Goal: Submit feedback/report problem

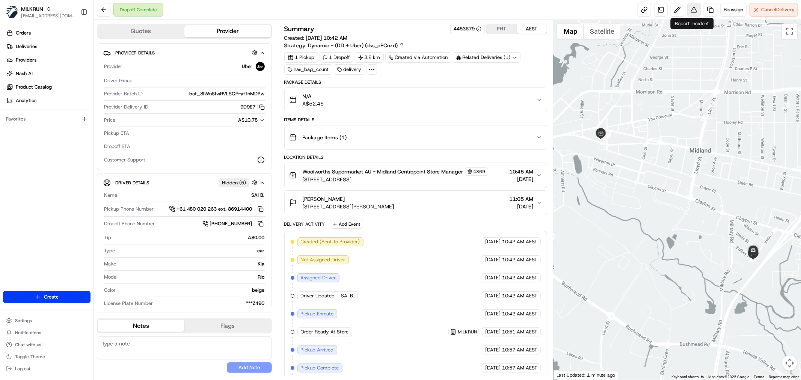
click at [692, 9] on button at bounding box center [694, 10] width 14 height 14
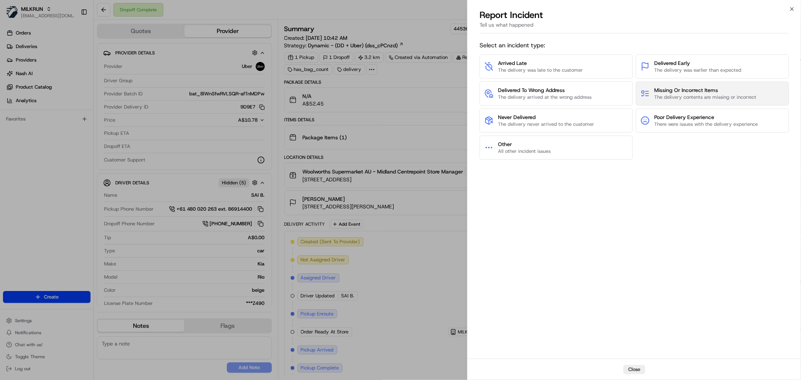
click at [672, 99] on span "The delivery contents are missing or incorrect" at bounding box center [705, 97] width 102 height 7
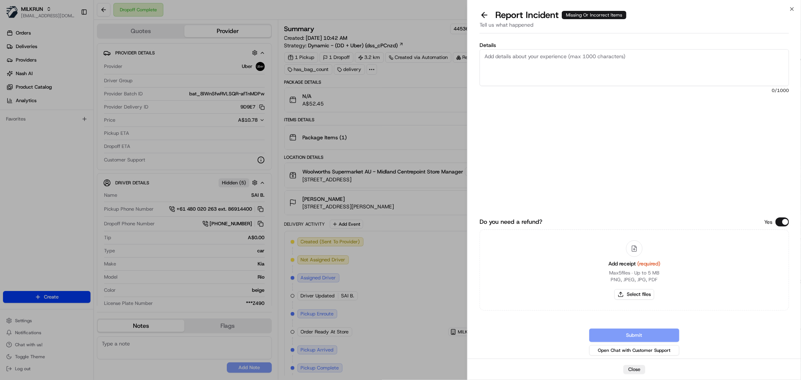
click at [595, 81] on textarea "Details" at bounding box center [633, 67] width 309 height 37
type textarea "Customer received the wrong order"
click at [642, 288] on div "Add receipt (required) Max 5 files ∙ Up to 5 MB PNG, JPEG, JPG, PDF Select files" at bounding box center [634, 270] width 64 height 68
click at [643, 291] on button "Select files" at bounding box center [634, 294] width 40 height 11
type input "C:\fakepath\Screenshot 2025-08-18 112813.png"
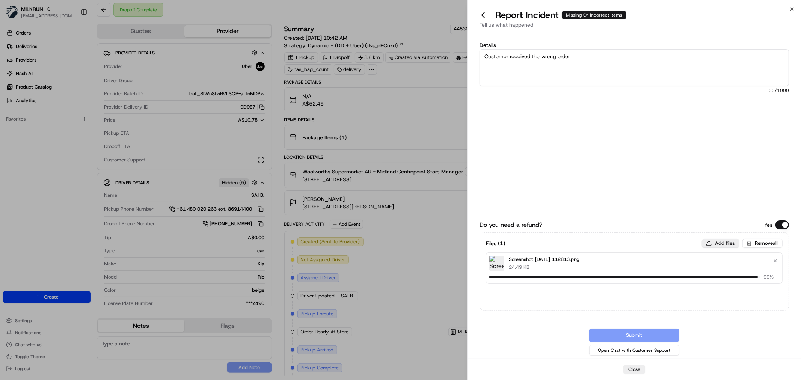
click at [707, 242] on button "Add files" at bounding box center [721, 243] width 38 height 9
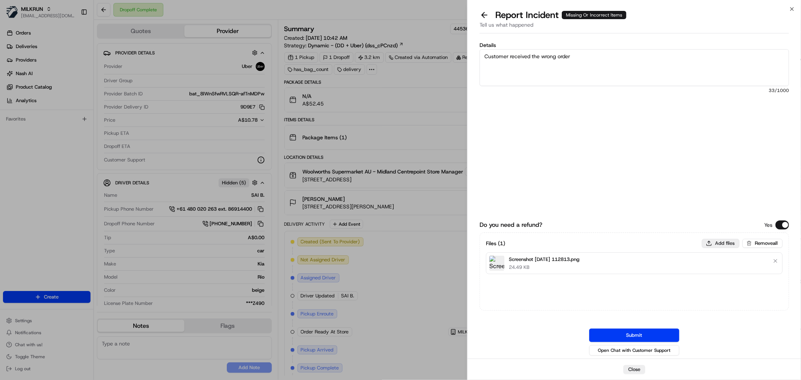
type input "C:\fakepath\Screenshot 2025-08-18 112756.png"
click at [660, 331] on button "Submit" at bounding box center [634, 336] width 90 height 14
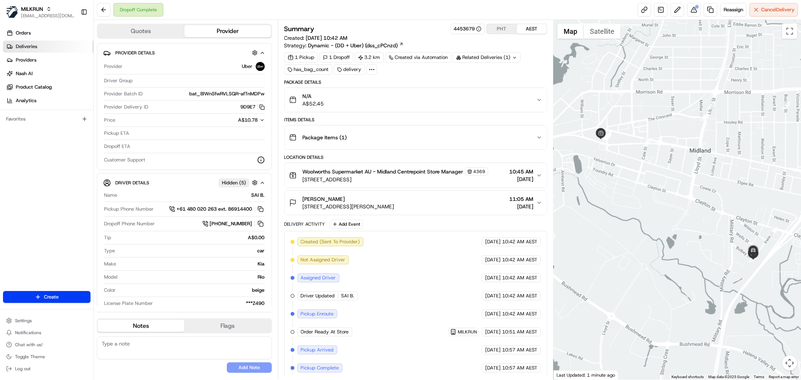
click at [60, 49] on link "Deliveries" at bounding box center [48, 47] width 90 height 12
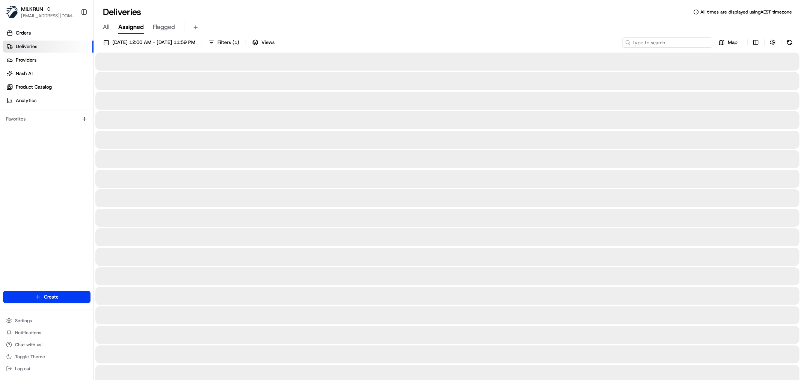
click at [668, 43] on input at bounding box center [667, 42] width 90 height 11
paste input "Khrystyne Cordi"
type input "Khrystyne Cordi"
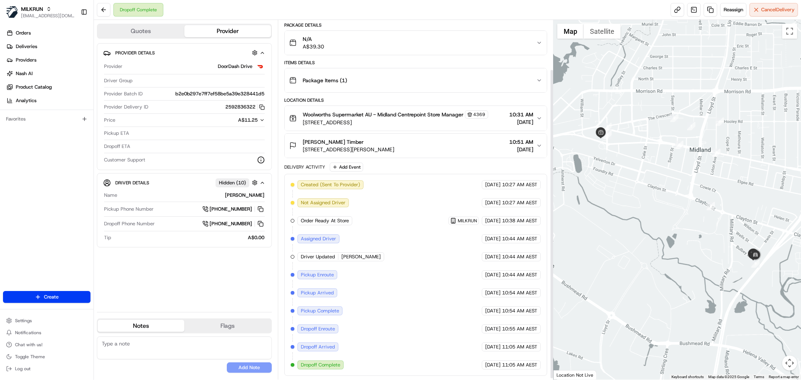
scroll to position [59, 0]
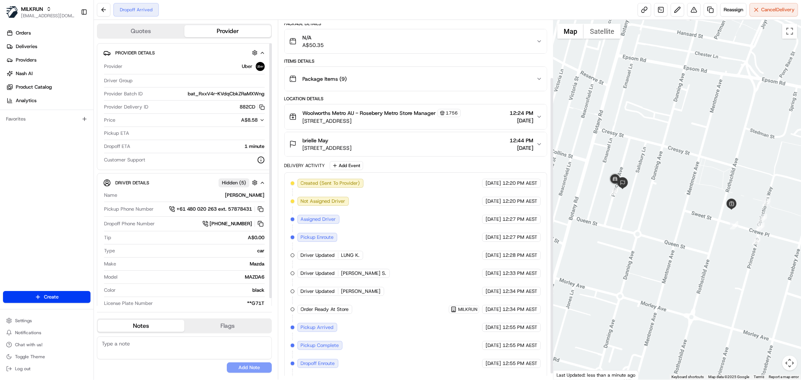
scroll to position [77, 0]
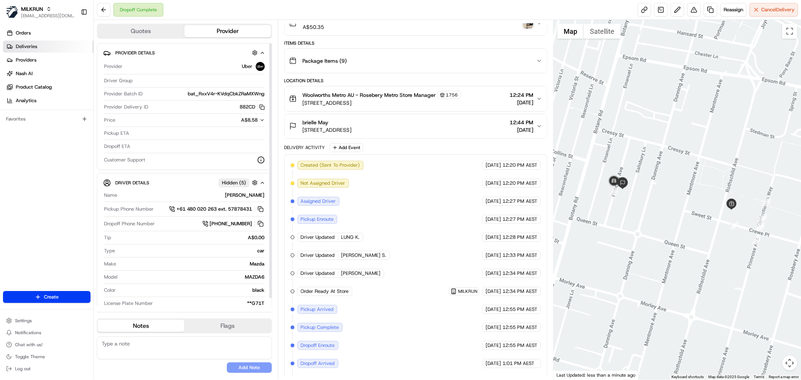
click at [50, 50] on link "Deliveries" at bounding box center [48, 47] width 90 height 12
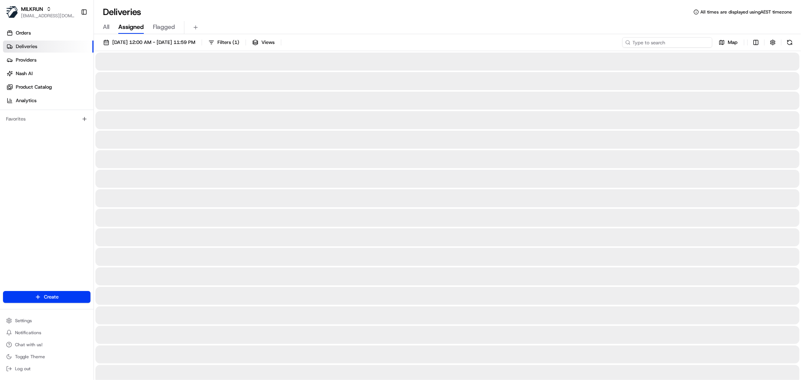
click at [687, 39] on input at bounding box center [667, 42] width 90 height 11
paste input "todd embleton"
type input "todd embleton"
click at [173, 41] on span "18/08/2025 12:00 AM - 18/08/2025 11:59 PM" at bounding box center [153, 42] width 83 height 7
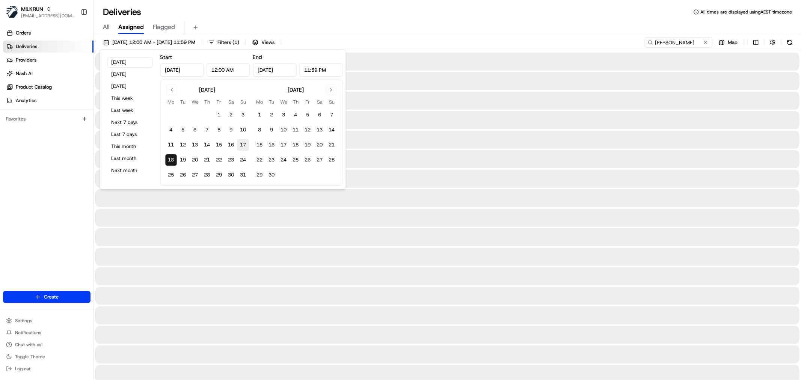
click at [243, 142] on button "17" at bounding box center [243, 145] width 12 height 12
type input "Aug 17, 2025"
click at [243, 142] on button "17" at bounding box center [243, 145] width 12 height 12
click at [237, 139] on button "17" at bounding box center [243, 145] width 12 height 12
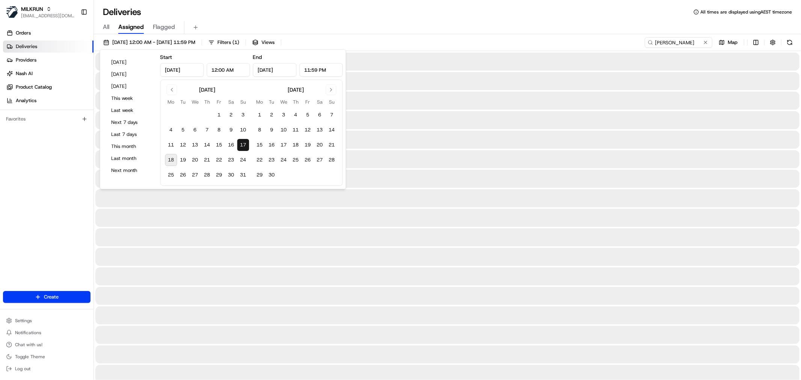
click at [642, 139] on div at bounding box center [447, 140] width 704 height 18
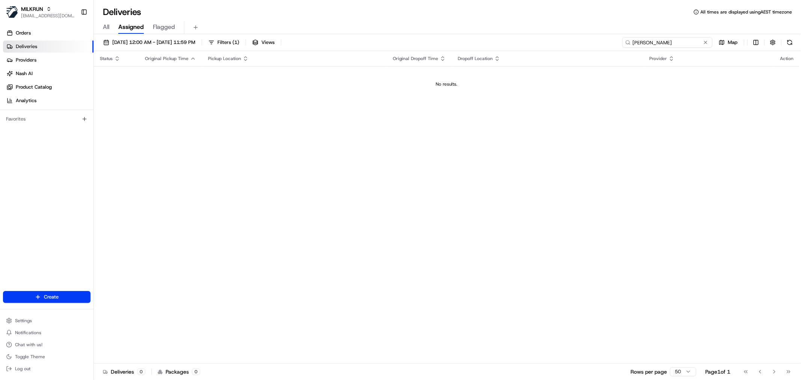
click at [655, 44] on input "todd embleton" at bounding box center [667, 42] width 90 height 11
type input "todd embleton"
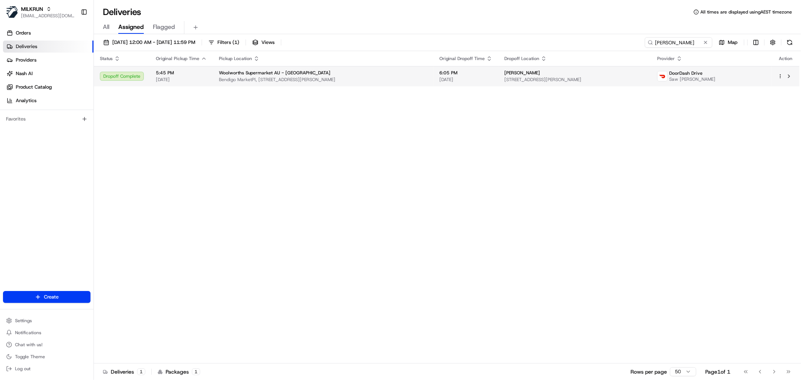
click at [586, 80] on span "Unit 4/206 Neale St, Flora Hill, VIC 3550, AU" at bounding box center [574, 80] width 141 height 6
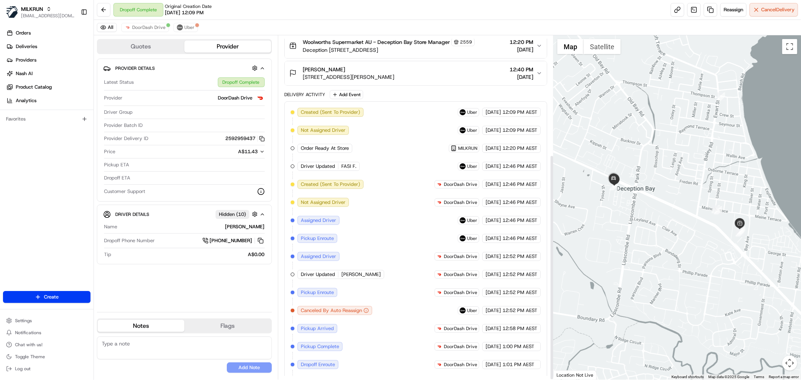
scroll to position [182, 0]
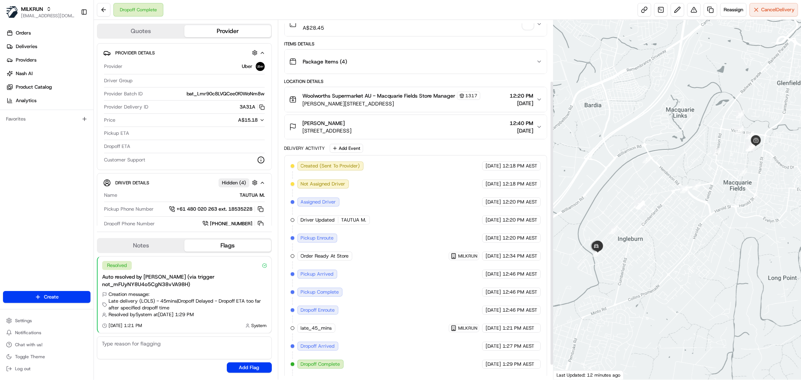
scroll to position [77, 0]
